Goal: Task Accomplishment & Management: Manage account settings

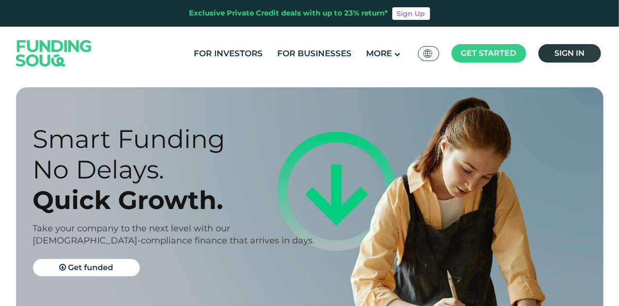
click at [586, 54] on link "Sign in" at bounding box center [569, 53] width 63 height 18
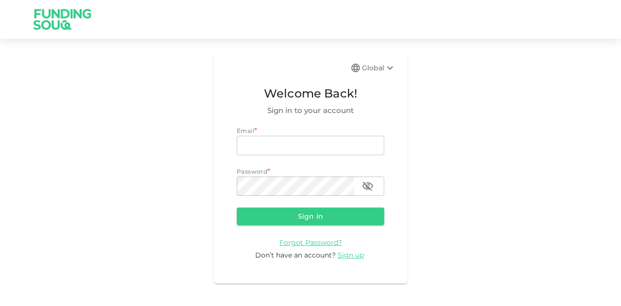
type input "mohanad.y.yasin@hotmail.com"
click at [303, 228] on form "Email * email mohanad.y.yasin@hotmail.com email Password * password password Si…" at bounding box center [311, 193] width 148 height 134
click at [309, 216] on button "Sign in" at bounding box center [311, 216] width 148 height 17
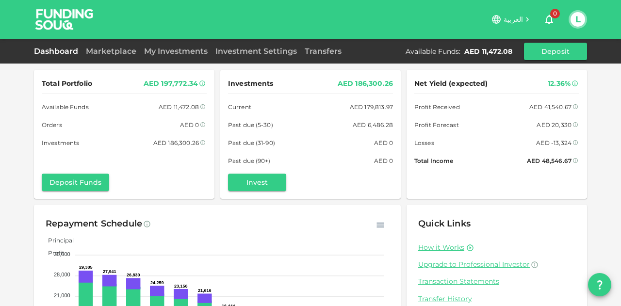
scroll to position [95, 0]
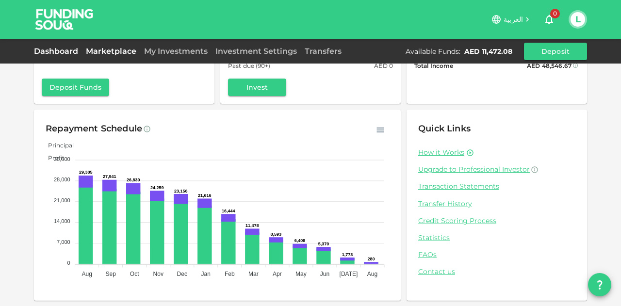
click at [107, 52] on link "Marketplace" at bounding box center [111, 51] width 58 height 9
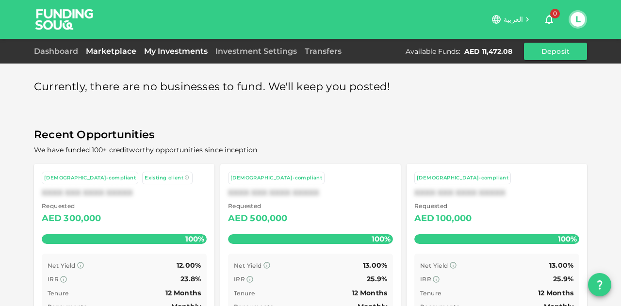
click at [179, 49] on link "My Investments" at bounding box center [175, 51] width 71 height 9
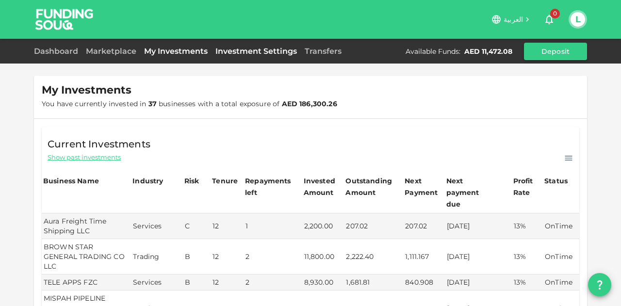
click at [240, 49] on link "Investment Settings" at bounding box center [256, 51] width 89 height 9
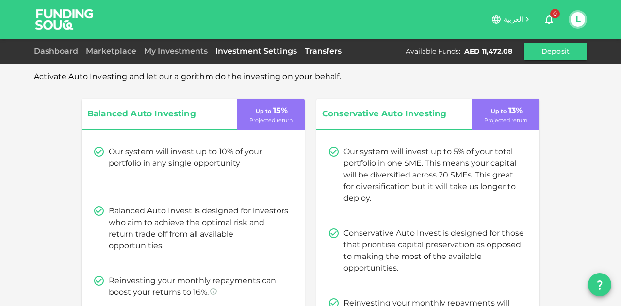
click at [312, 50] on link "Transfers" at bounding box center [323, 51] width 45 height 9
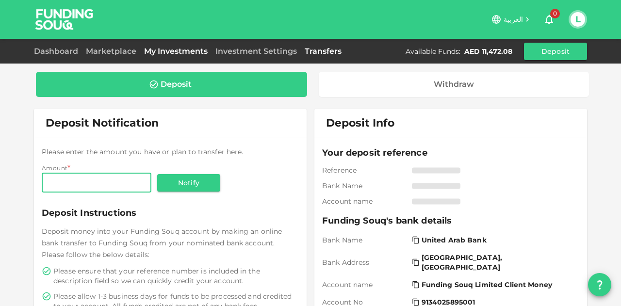
click at [168, 51] on link "My Investments" at bounding box center [175, 51] width 71 height 9
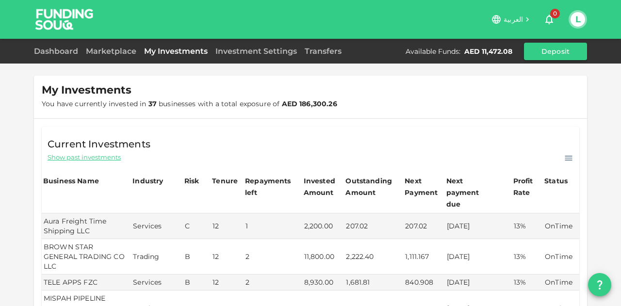
click at [87, 160] on span "Show past investments" at bounding box center [84, 157] width 73 height 9
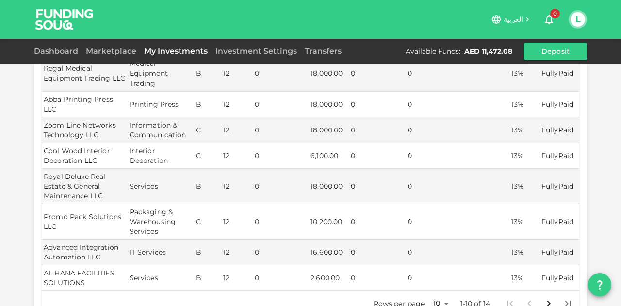
scroll to position [291, 0]
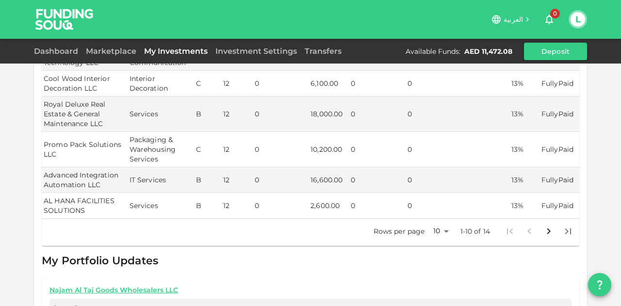
click at [443, 221] on body "العربية 0 L Dashboard Marketplace My Investments Investment Settings Transfers …" at bounding box center [310, 153] width 621 height 306
click at [435, 266] on li "50" at bounding box center [437, 268] width 29 height 17
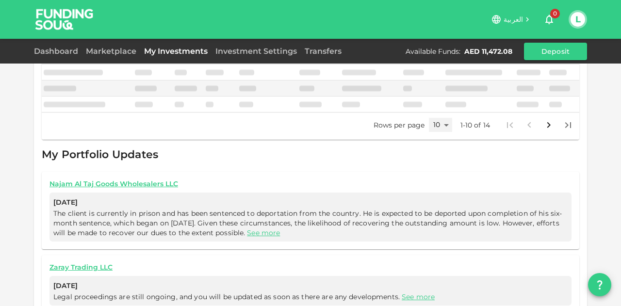
type input "50"
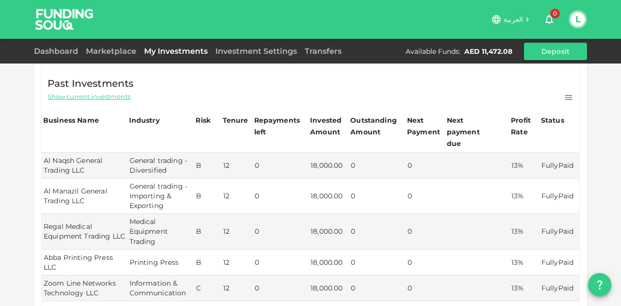
scroll to position [0, 0]
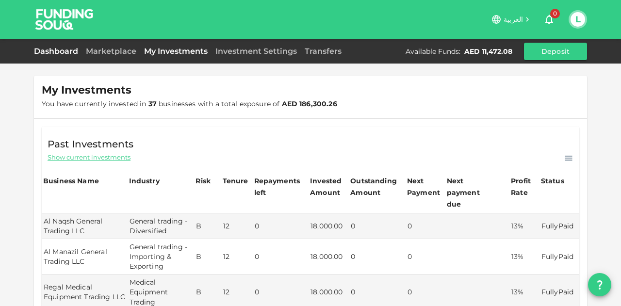
click at [55, 52] on link "Dashboard" at bounding box center [58, 51] width 48 height 9
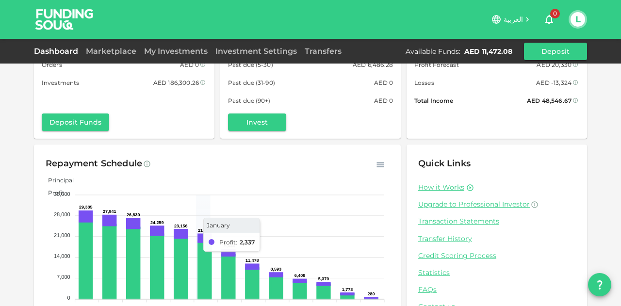
scroll to position [95, 0]
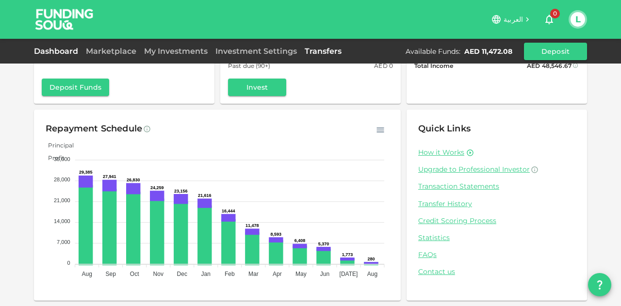
click at [320, 47] on link "Transfers" at bounding box center [323, 51] width 45 height 9
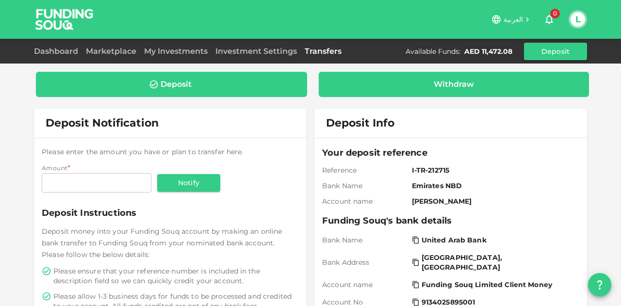
click at [440, 89] on div "Withdraw" at bounding box center [454, 85] width 40 height 10
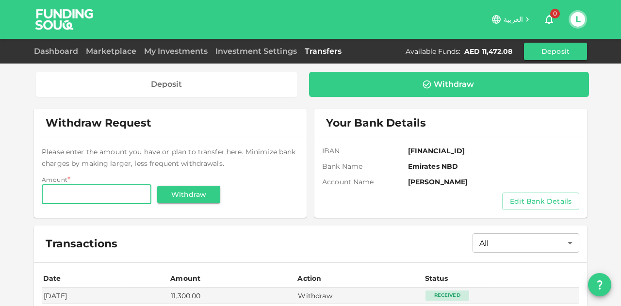
click at [108, 187] on input "Amount" at bounding box center [97, 194] width 110 height 19
type input "10,400"
click at [59, 50] on link "Dashboard" at bounding box center [58, 51] width 48 height 9
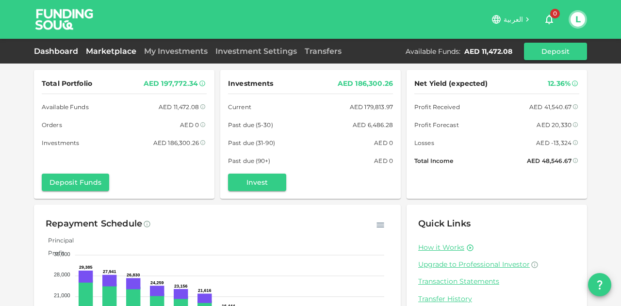
click at [112, 50] on link "Marketplace" at bounding box center [111, 51] width 58 height 9
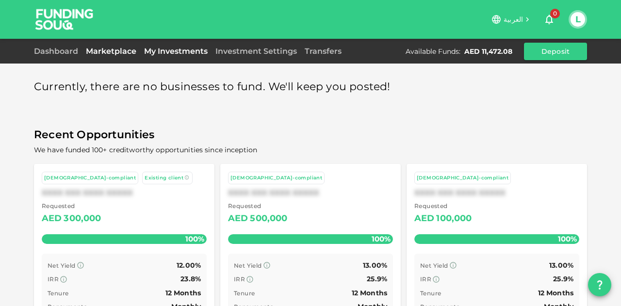
click at [186, 48] on link "My Investments" at bounding box center [175, 51] width 71 height 9
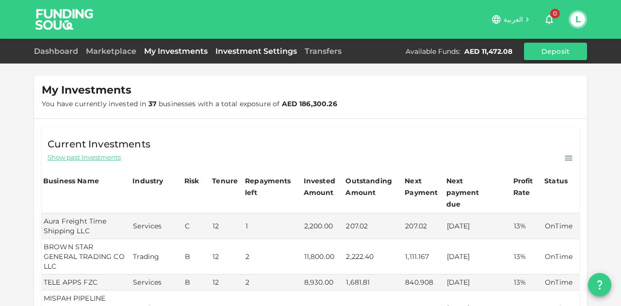
click at [240, 50] on link "Investment Settings" at bounding box center [256, 51] width 89 height 9
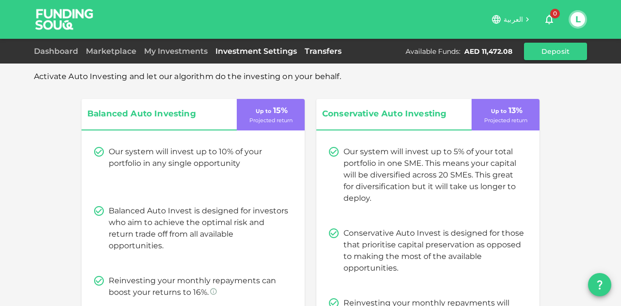
click at [320, 55] on link "Transfers" at bounding box center [323, 51] width 45 height 9
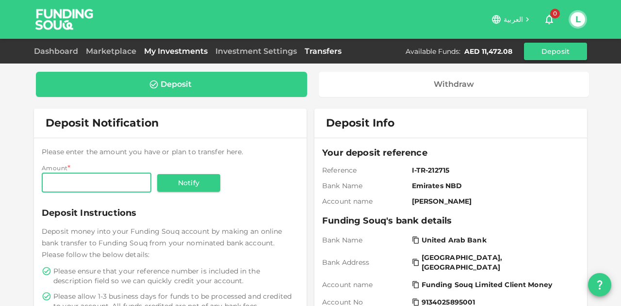
click at [176, 50] on link "My Investments" at bounding box center [175, 51] width 71 height 9
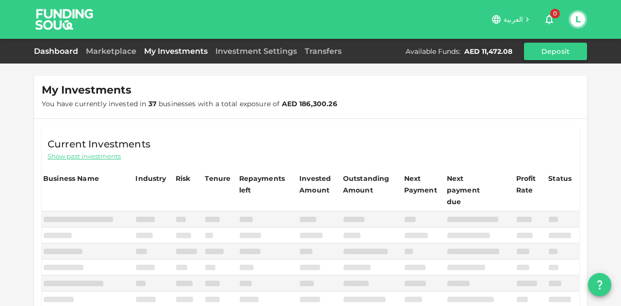
click at [49, 54] on link "Dashboard" at bounding box center [58, 51] width 48 height 9
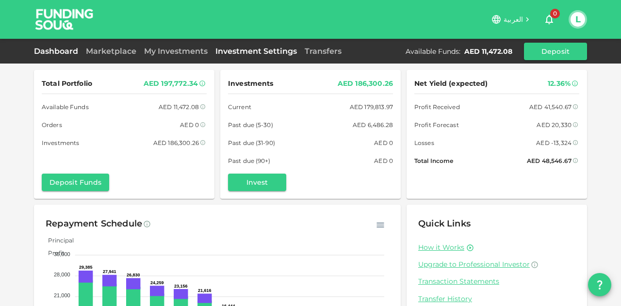
click at [260, 52] on link "Investment Settings" at bounding box center [256, 51] width 89 height 9
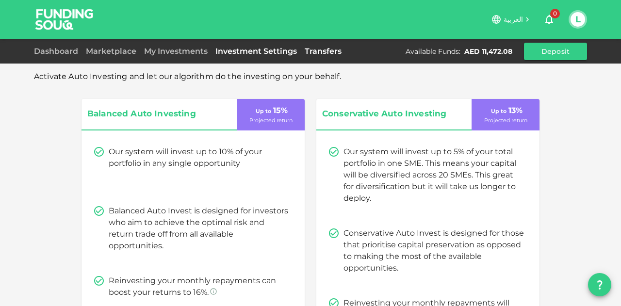
click at [332, 51] on link "Transfers" at bounding box center [323, 51] width 45 height 9
click at [332, 51] on div "Dashboard Marketplace My Investments Investment Settings Transfers Available Fu…" at bounding box center [310, 51] width 553 height 17
